Goal: Download file/media

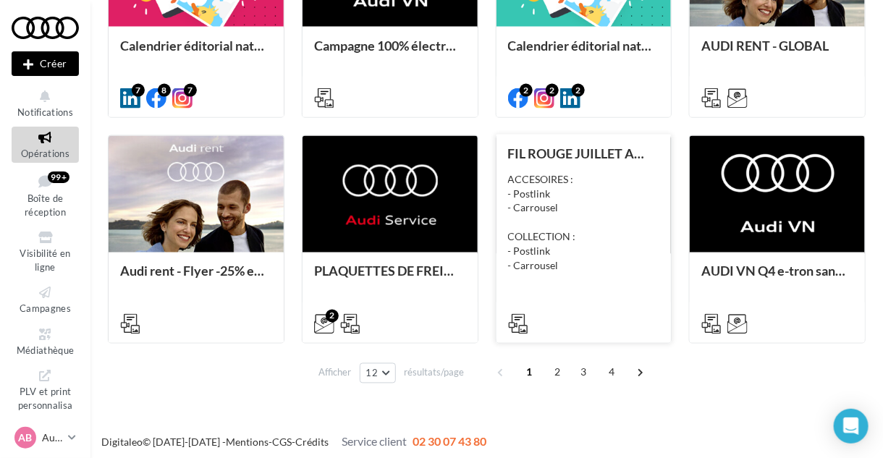
scroll to position [718, 0]
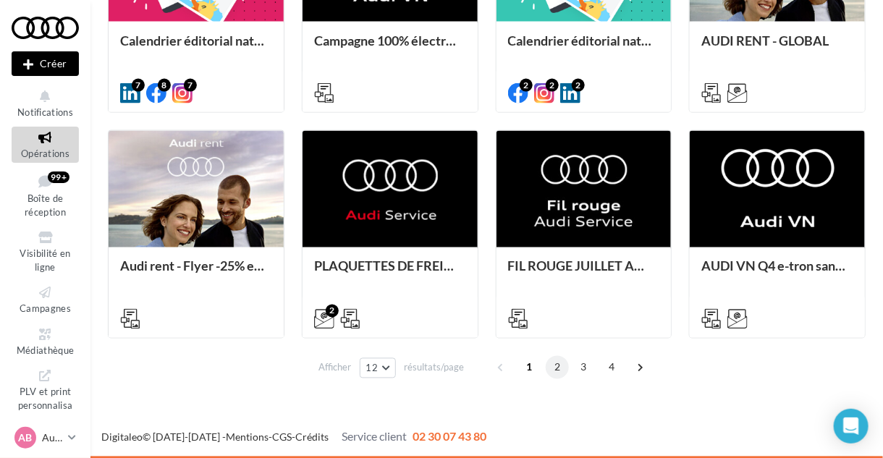
click at [556, 371] on span "2" at bounding box center [557, 367] width 23 height 23
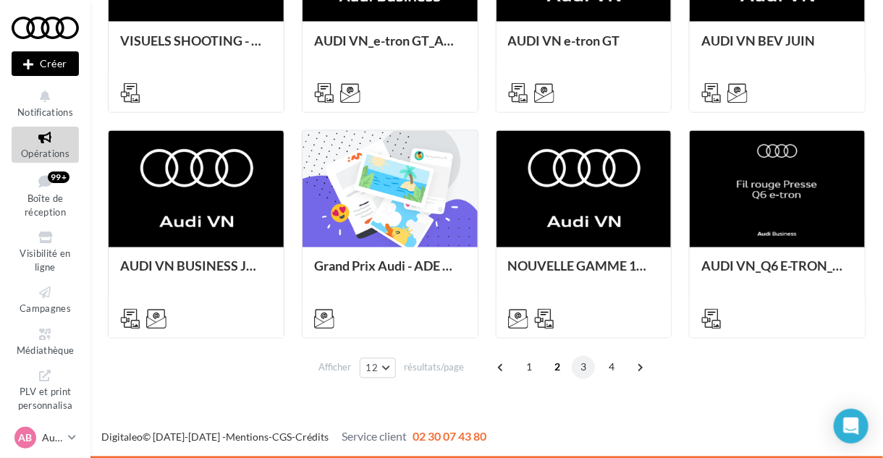
click at [583, 366] on span "3" at bounding box center [583, 367] width 23 height 23
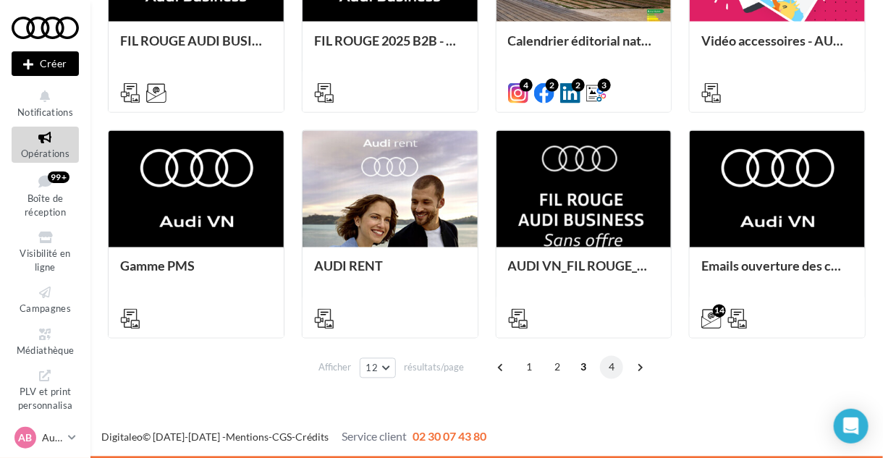
click at [607, 368] on span "4" at bounding box center [611, 367] width 23 height 23
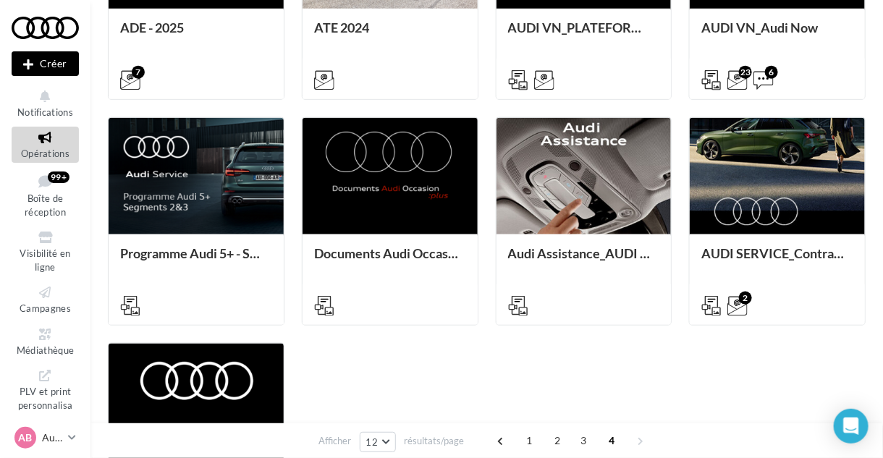
scroll to position [691, 0]
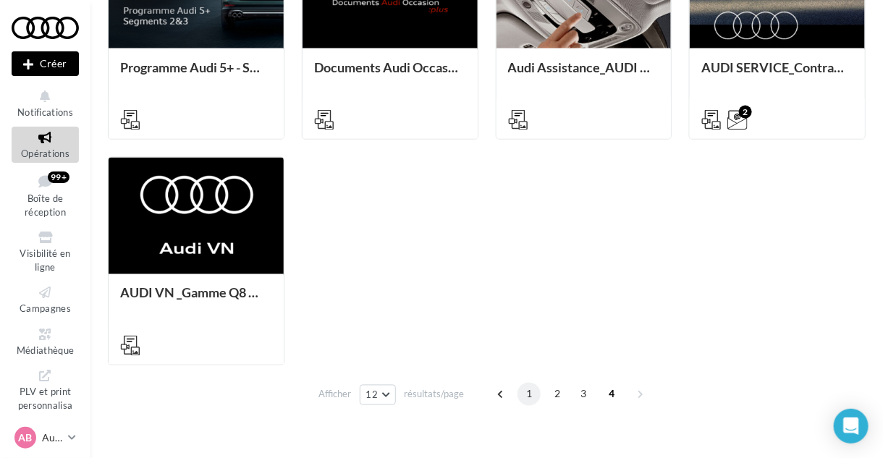
click at [524, 395] on span "1" at bounding box center [529, 394] width 23 height 23
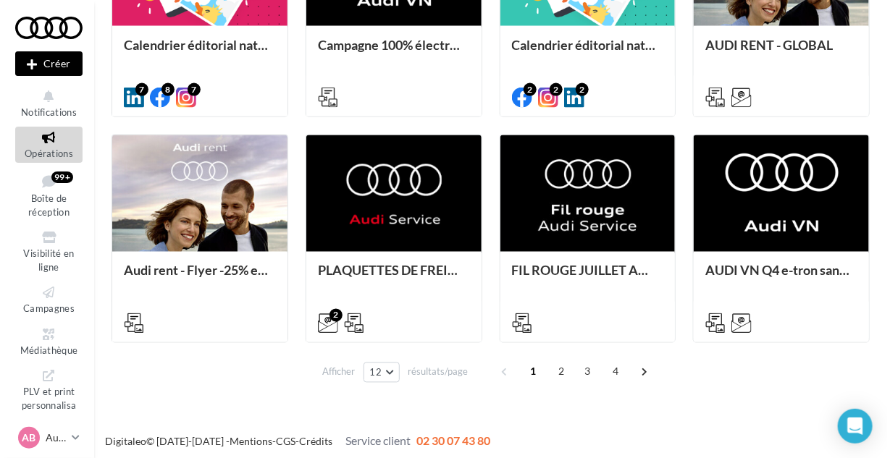
scroll to position [716, 0]
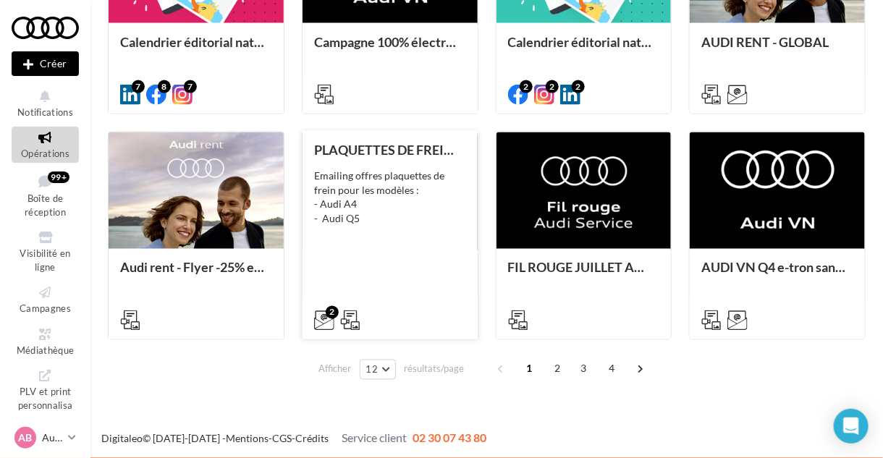
click at [426, 264] on div "PLAQUETTES DE FREIN - AUDI SERVICE Emailing offres plaquettes de frein pour les…" at bounding box center [390, 235] width 152 height 184
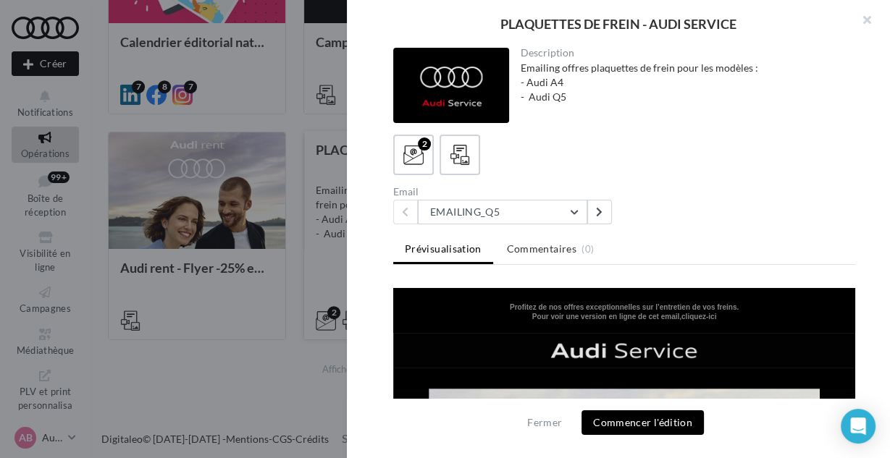
scroll to position [1, 0]
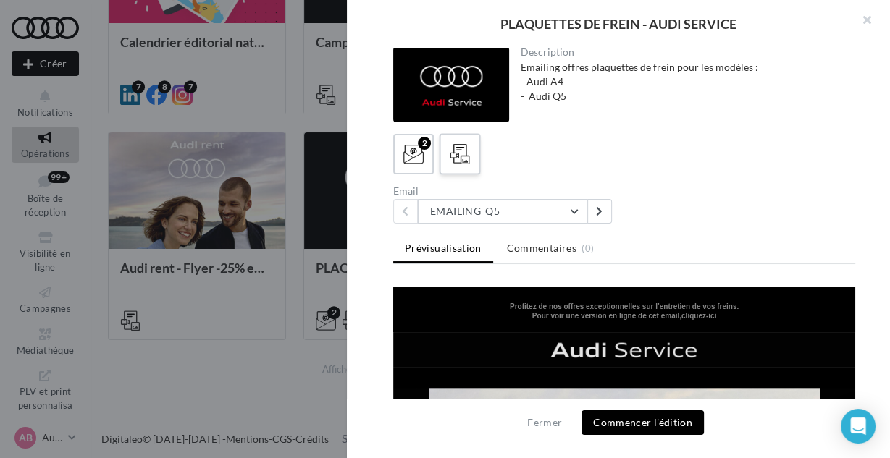
click at [468, 156] on icon at bounding box center [460, 154] width 21 height 21
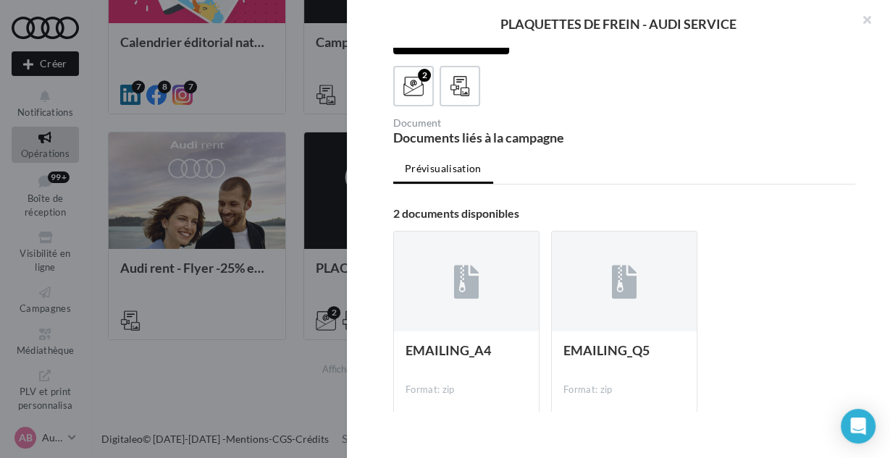
scroll to position [67, 0]
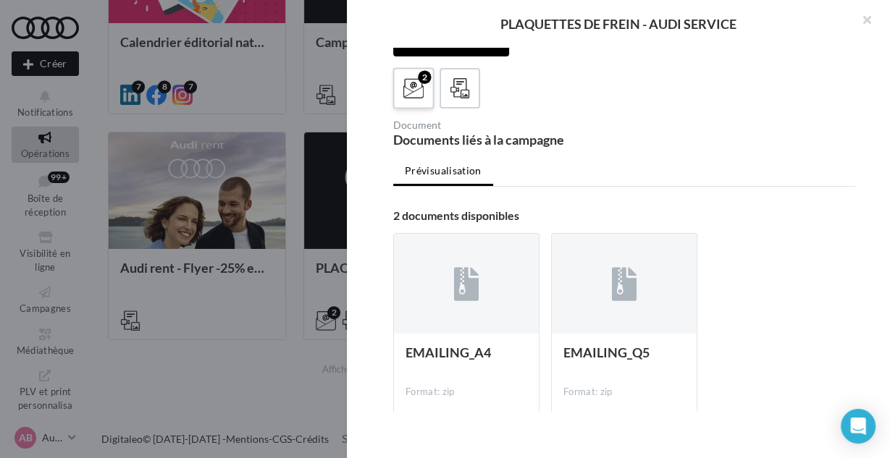
click at [411, 92] on icon at bounding box center [413, 88] width 21 height 21
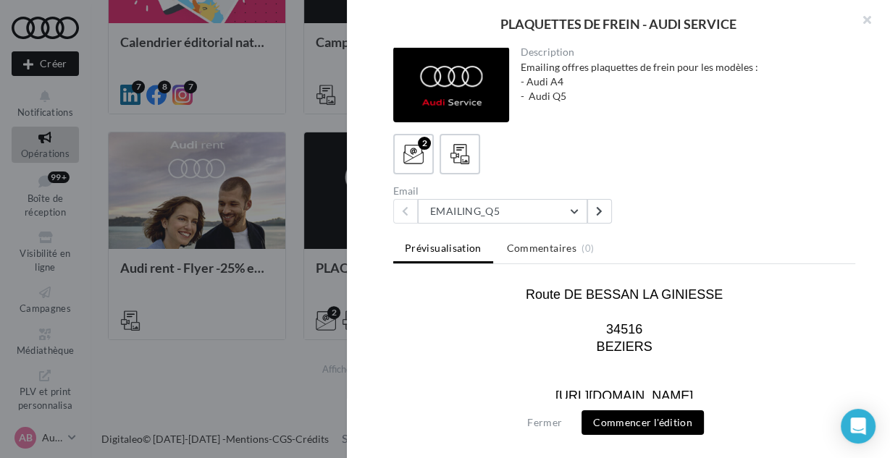
scroll to position [2408, 0]
click at [442, 151] on label at bounding box center [459, 153] width 41 height 41
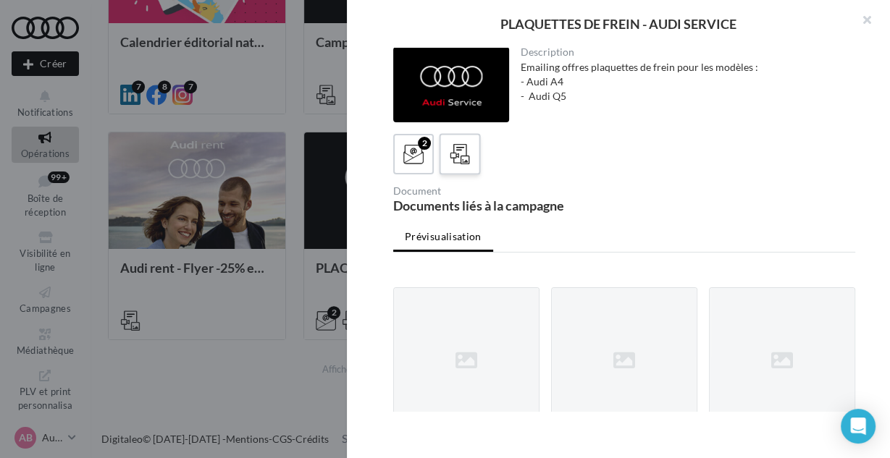
scroll to position [67, 0]
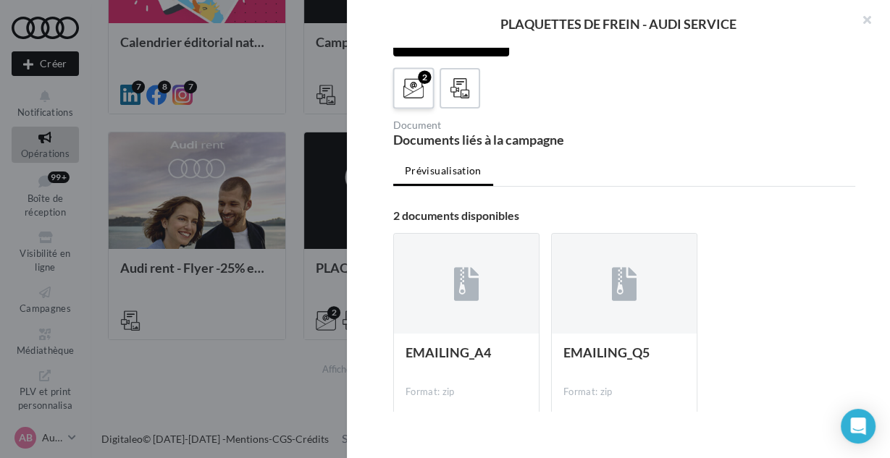
click at [408, 72] on label "2" at bounding box center [412, 87] width 41 height 41
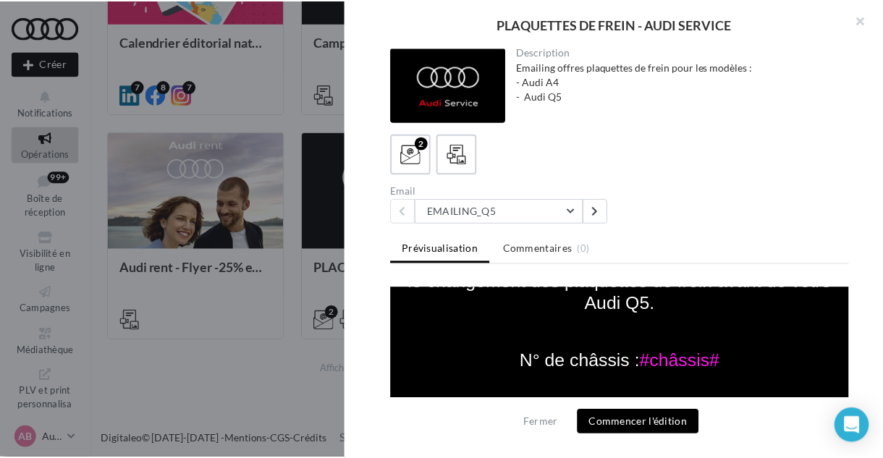
scroll to position [1020, 0]
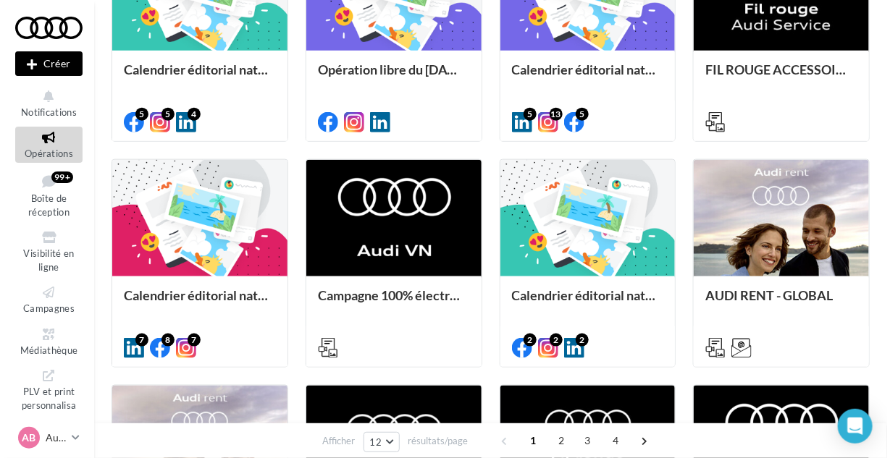
scroll to position [285, 0]
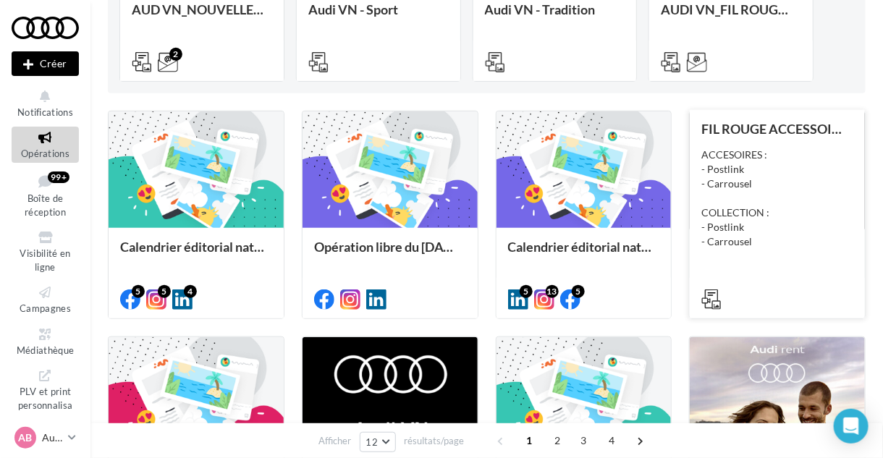
click at [790, 198] on div "ACCESOIRES : - Postlink - Carrousel COLLECTION : - Postlink - Carrousel" at bounding box center [778, 198] width 152 height 101
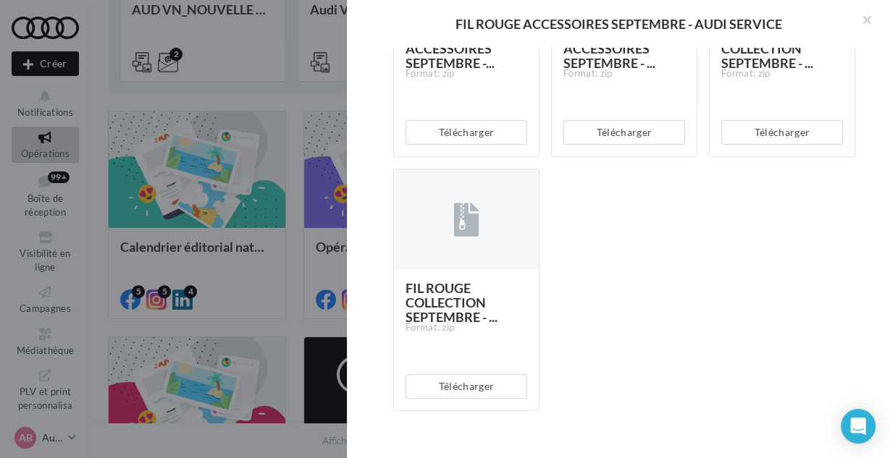
scroll to position [450, 0]
click at [485, 383] on button "Télécharger" at bounding box center [466, 386] width 122 height 25
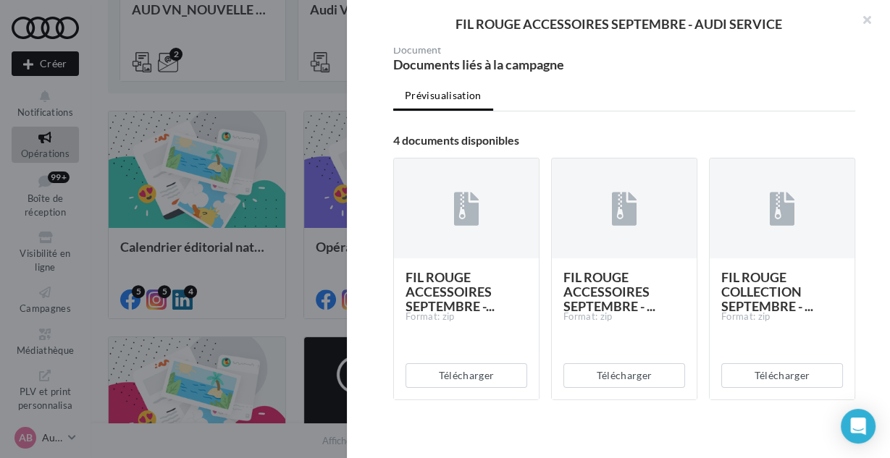
scroll to position [206, 0]
click at [467, 374] on button "Télécharger" at bounding box center [466, 375] width 122 height 25
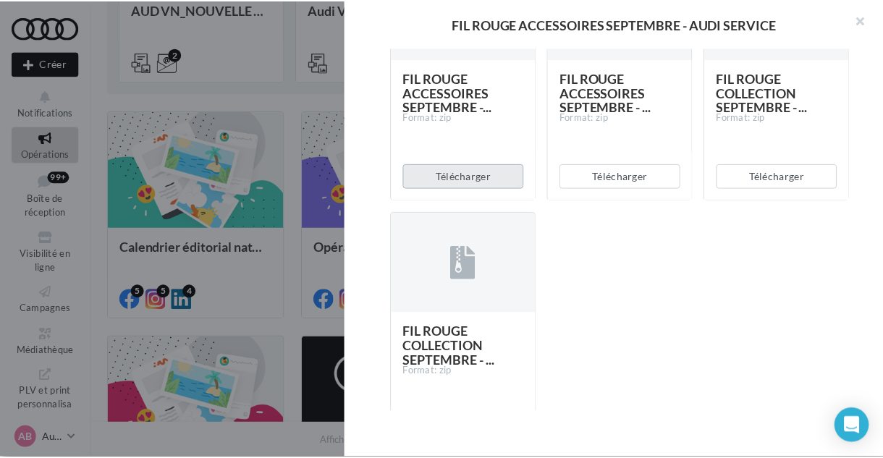
scroll to position [410, 0]
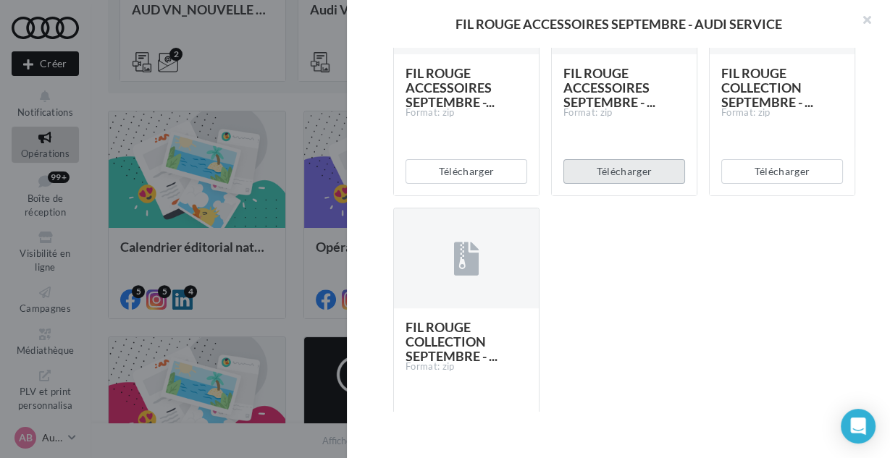
click at [638, 172] on button "Télécharger" at bounding box center [624, 171] width 122 height 25
click at [638, 172] on div "Télécharger" at bounding box center [624, 172] width 145 height 48
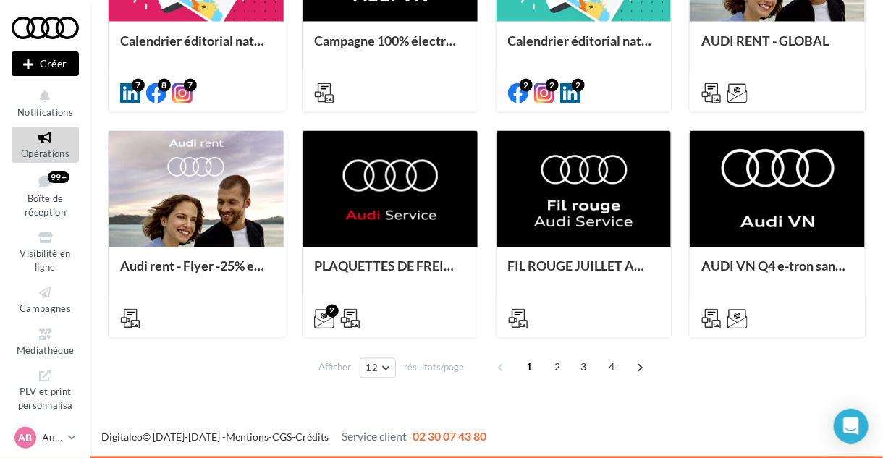
scroll to position [717, 0]
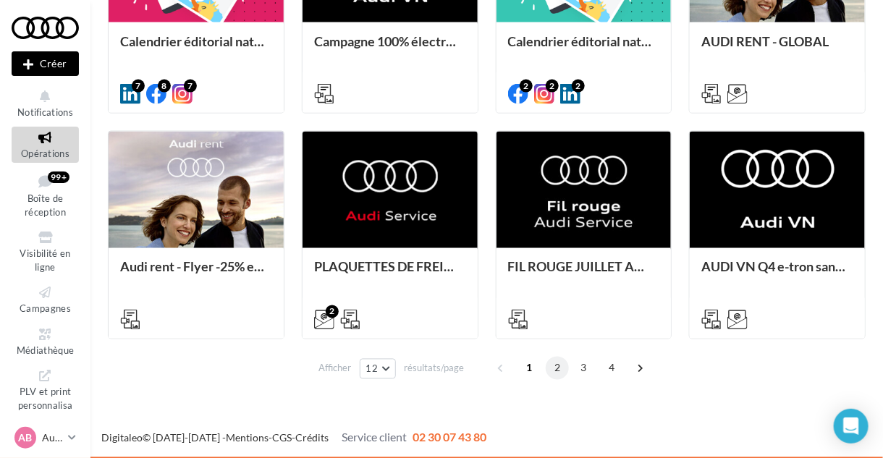
click at [555, 369] on span "2" at bounding box center [557, 368] width 23 height 23
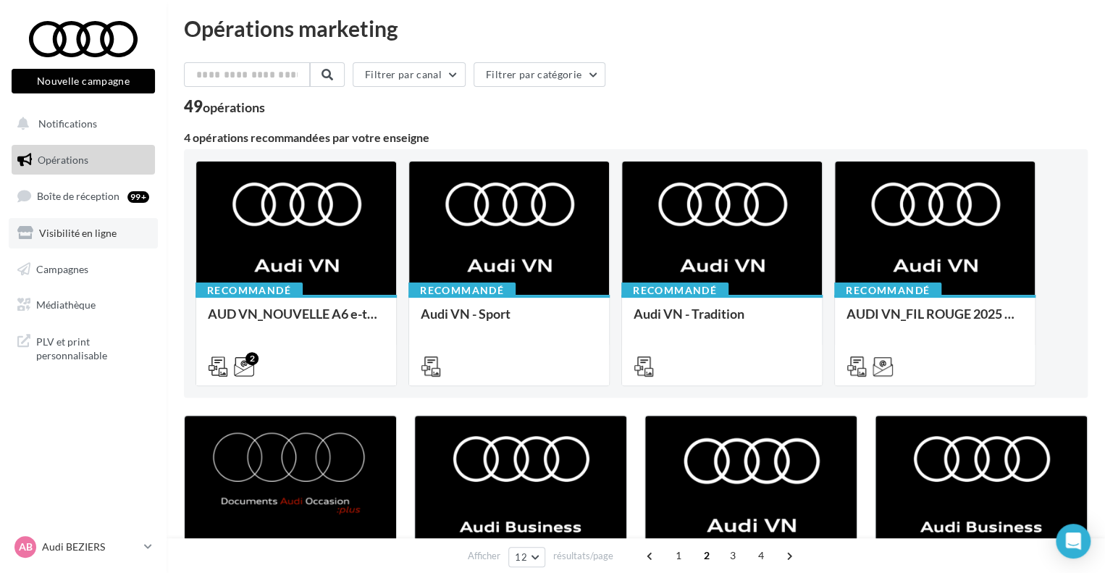
scroll to position [0, 0]
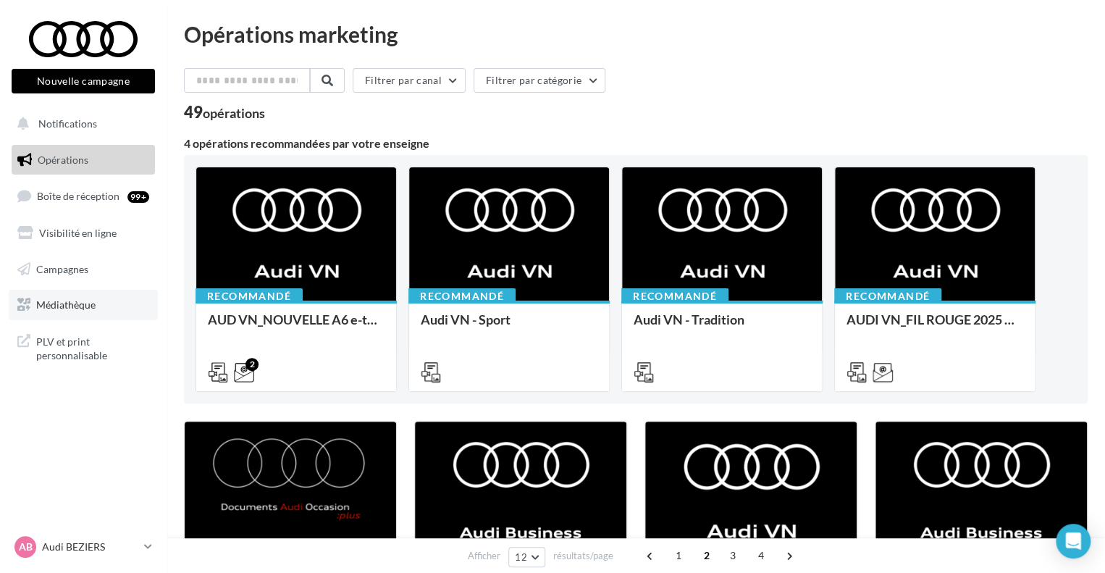
click at [72, 306] on span "Médiathèque" at bounding box center [65, 304] width 59 height 12
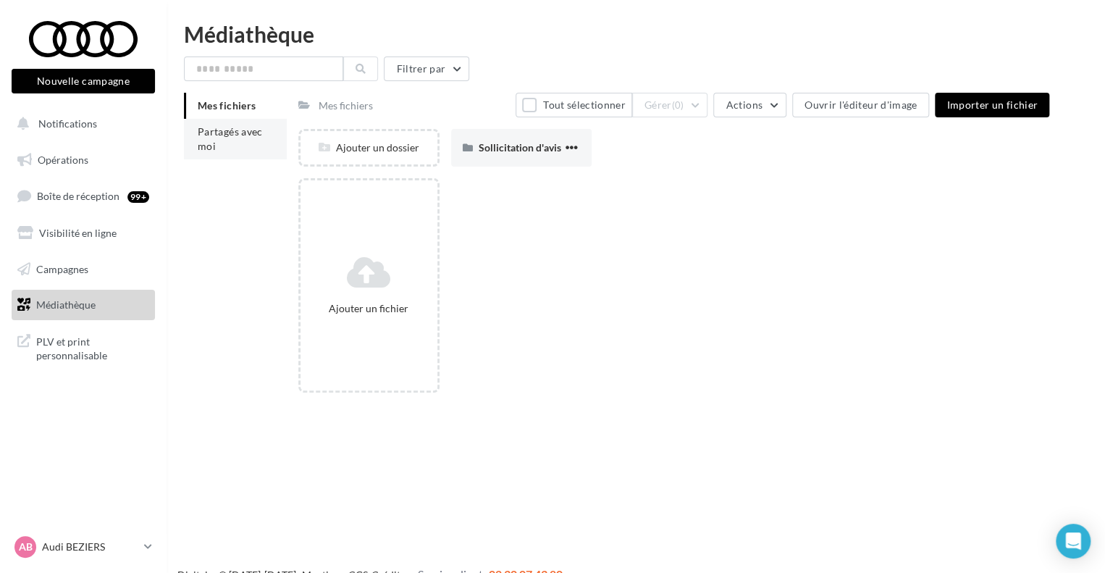
click at [212, 129] on span "Partagés avec moi" at bounding box center [230, 138] width 65 height 27
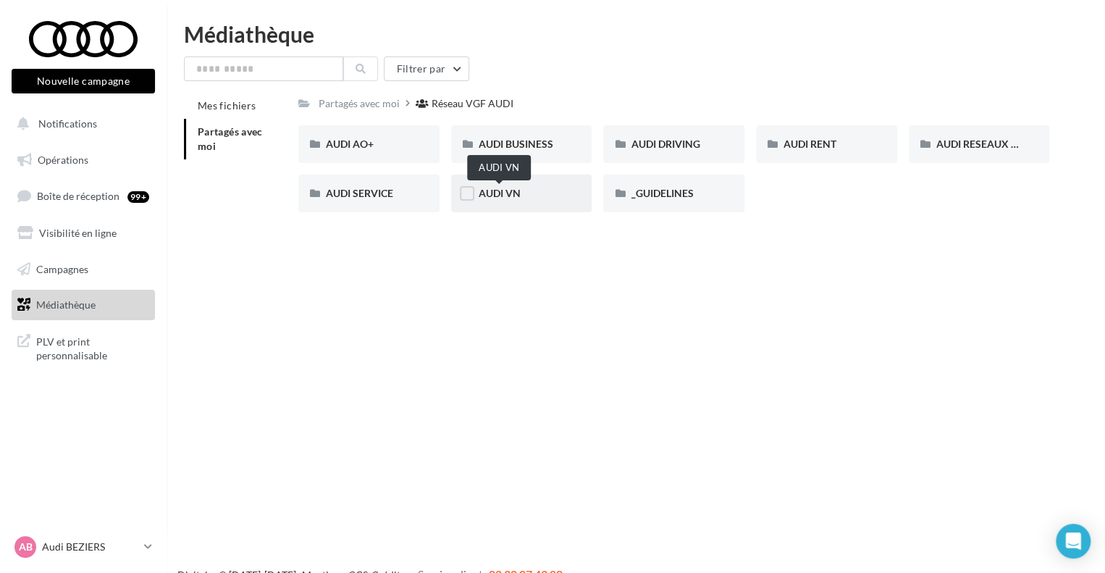
click at [507, 188] on span "AUDI VN" at bounding box center [500, 193] width 42 height 12
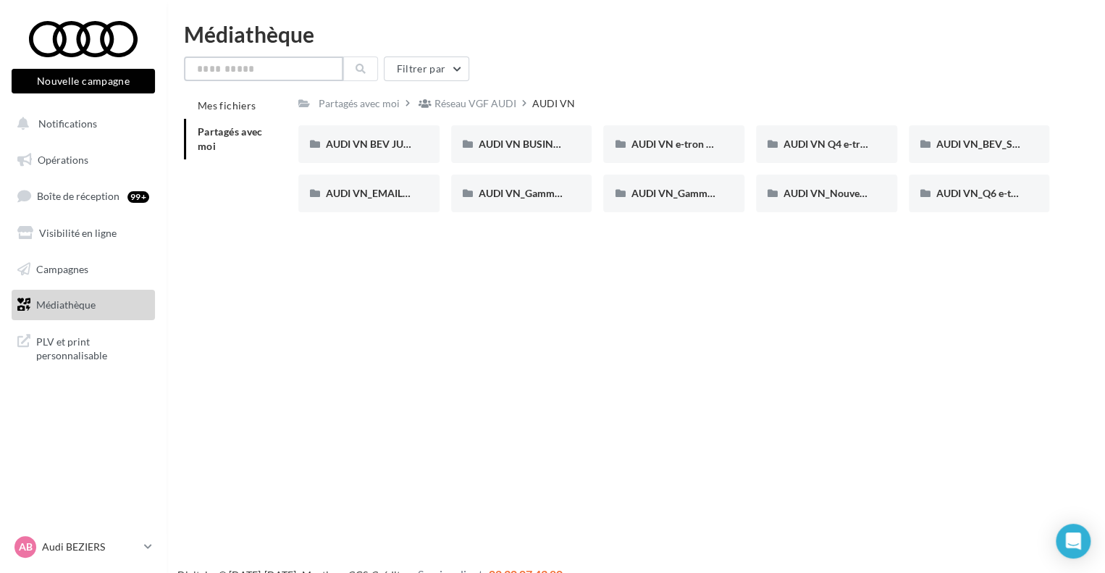
click at [298, 75] on input "text" at bounding box center [263, 68] width 159 height 25
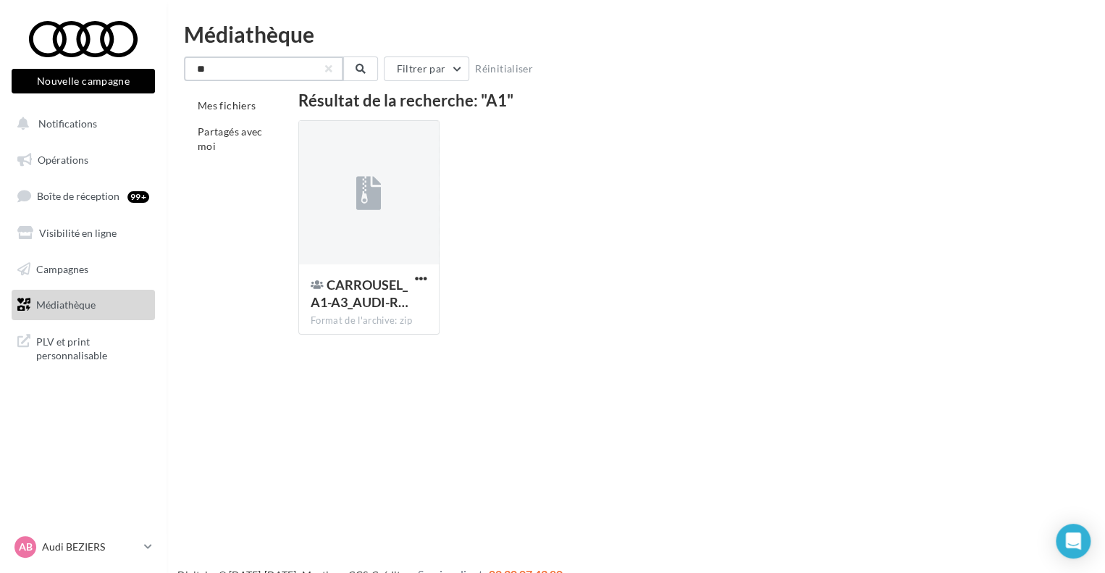
type input "**"
